Goal: Find specific fact: Find specific fact

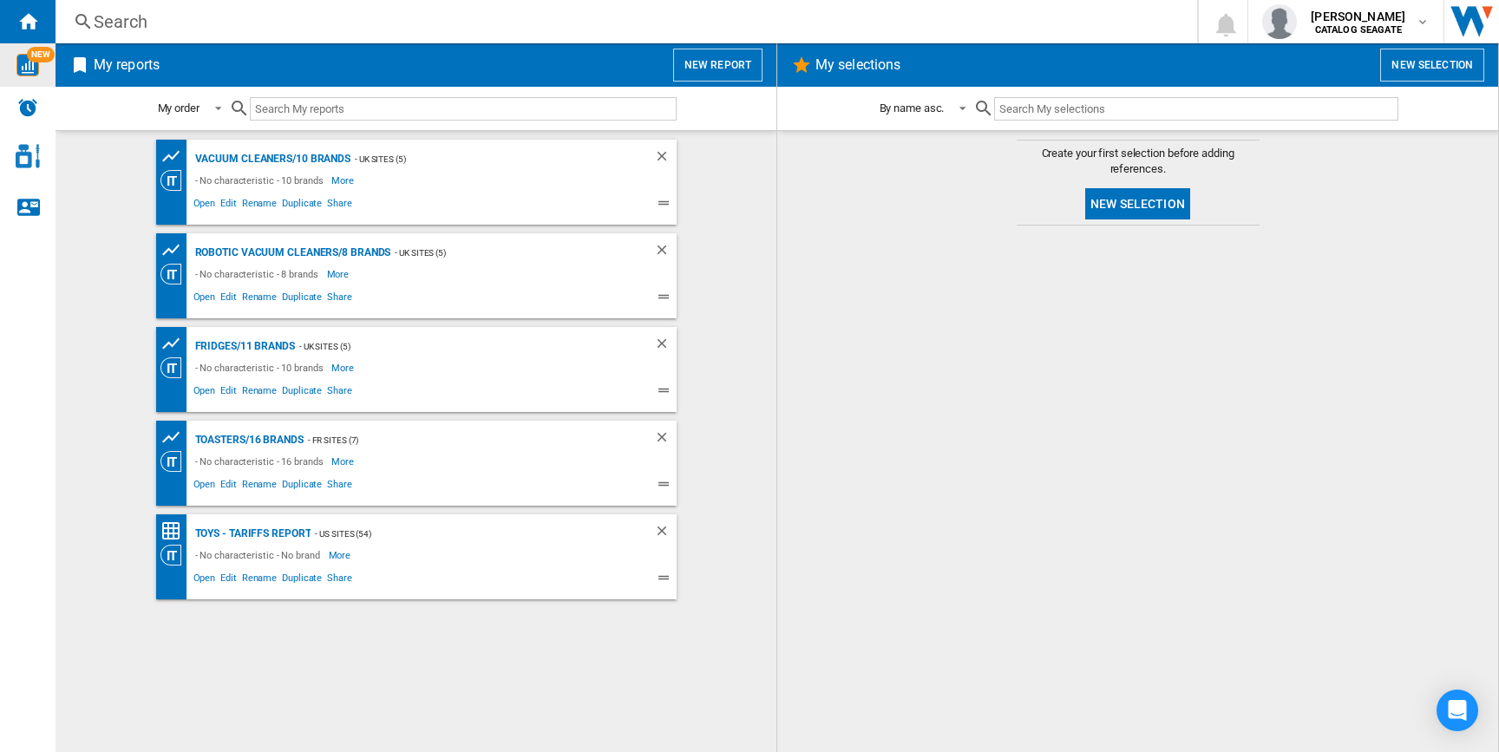
click at [19, 75] on img "WiseCard" at bounding box center [27, 65] width 23 height 23
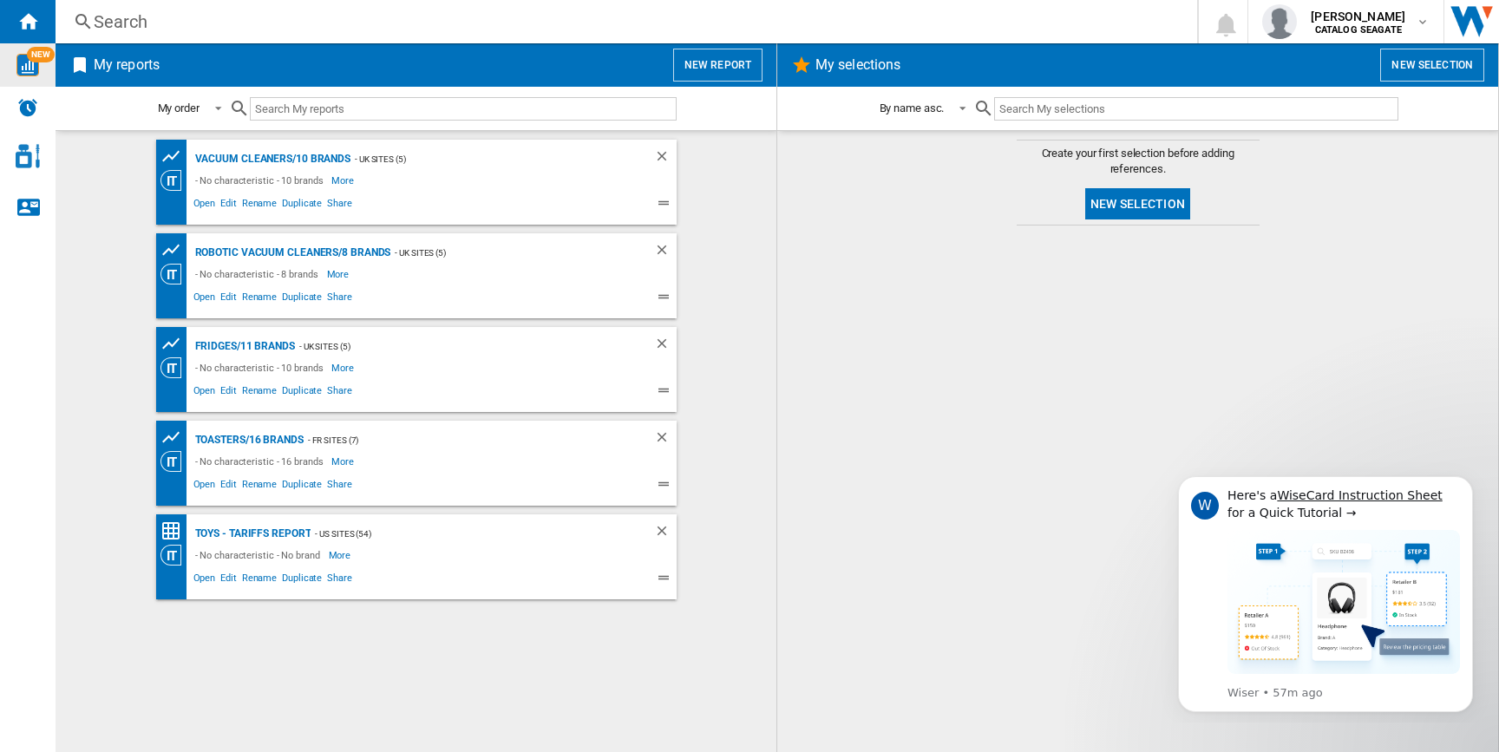
click at [497, 22] on div "Search" at bounding box center [623, 22] width 1059 height 24
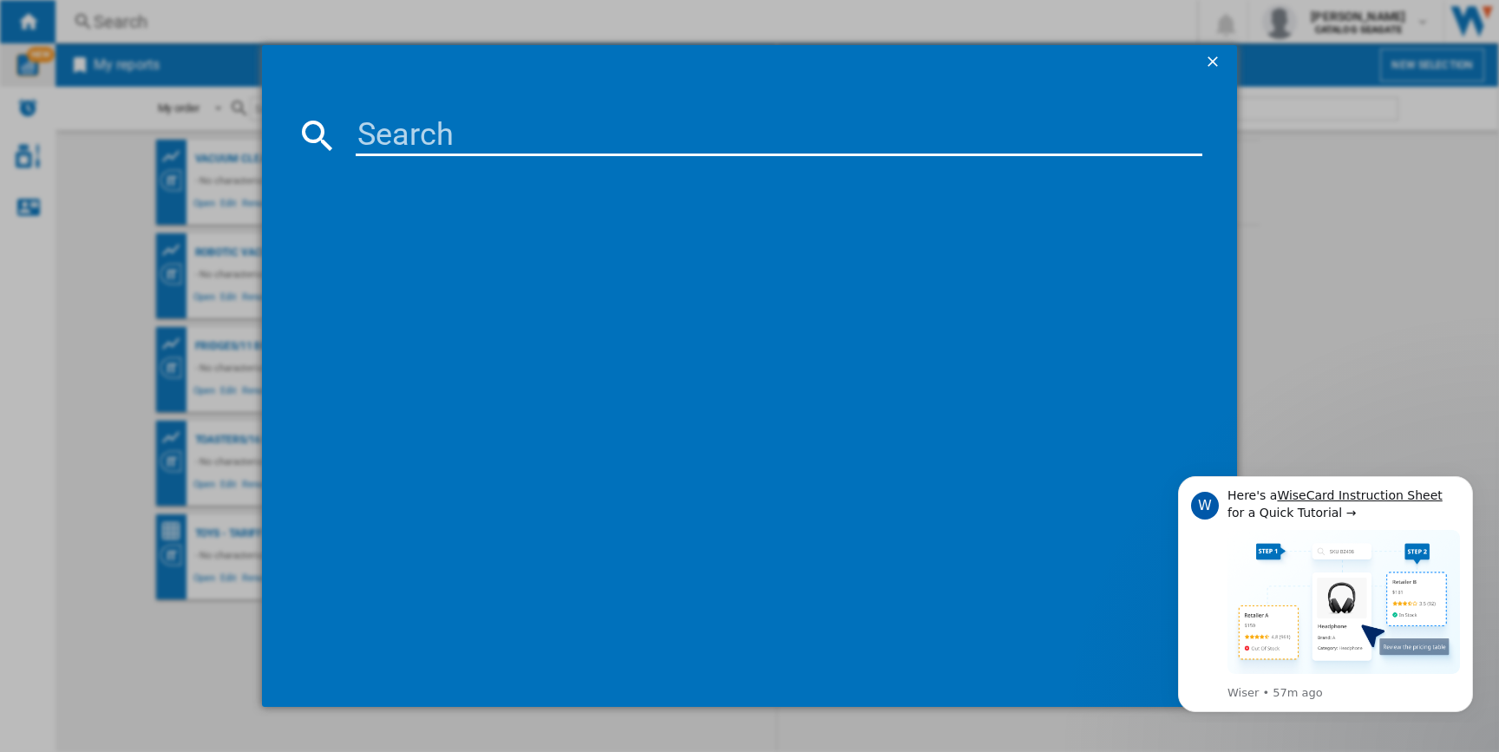
click at [478, 140] on input at bounding box center [779, 136] width 846 height 42
paste input "HAIER XF6BOM3PDA80 BLACK"
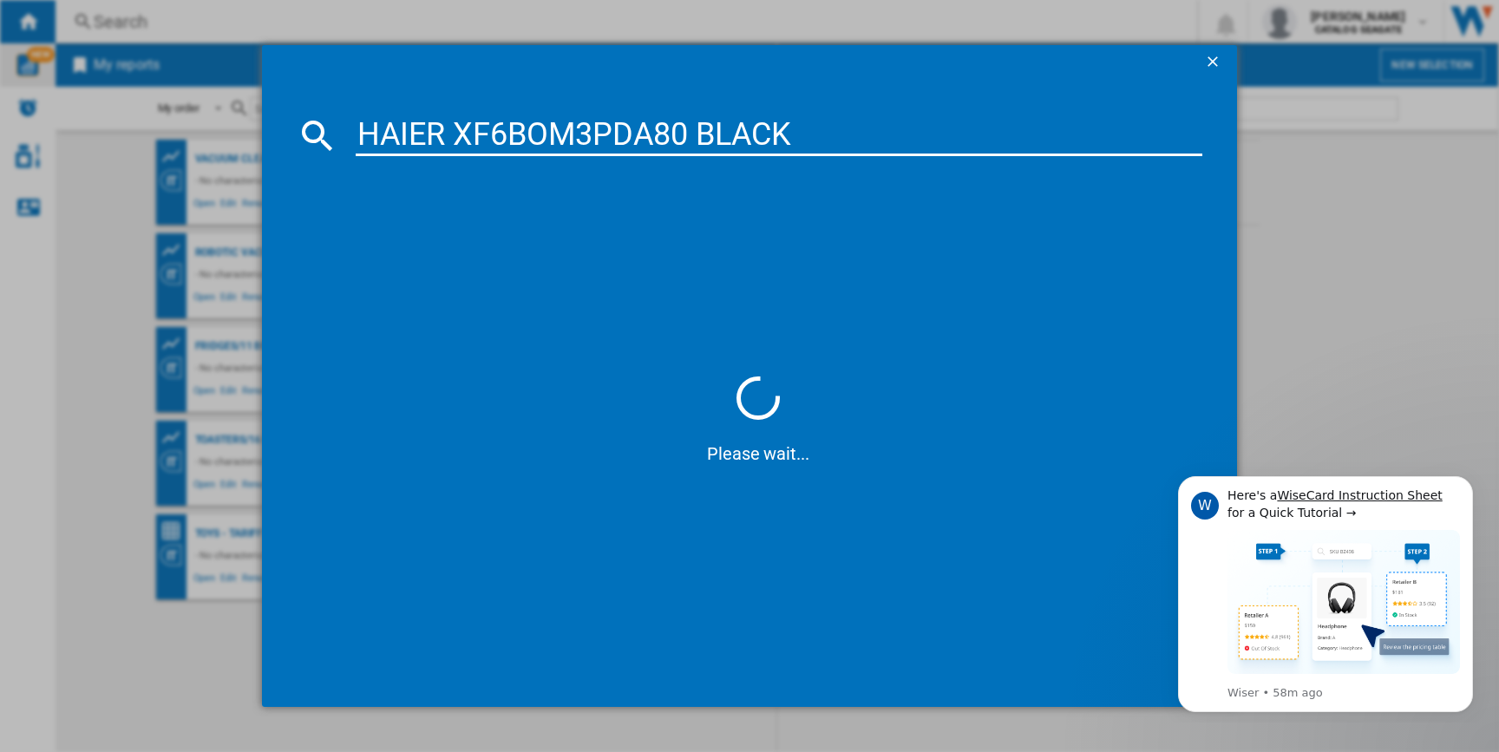
type input "HAIER XF6BOM3PDA80 BLACK"
click at [1214, 67] on ng-md-icon "getI18NText('BUTTONS.CLOSE_DIALOG')" at bounding box center [1214, 63] width 21 height 21
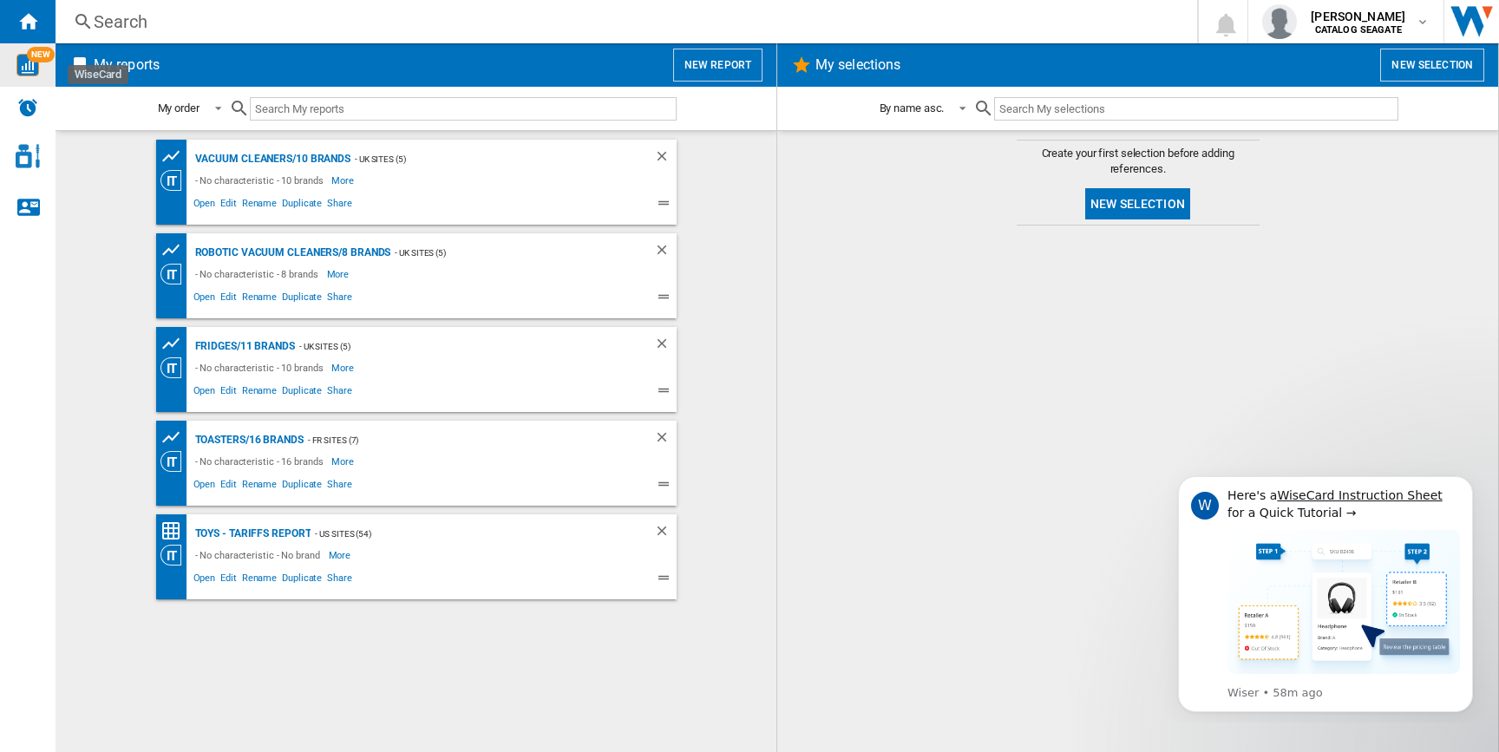
click at [30, 54] on span "NEW" at bounding box center [41, 55] width 28 height 16
